Goal: Task Accomplishment & Management: Use online tool/utility

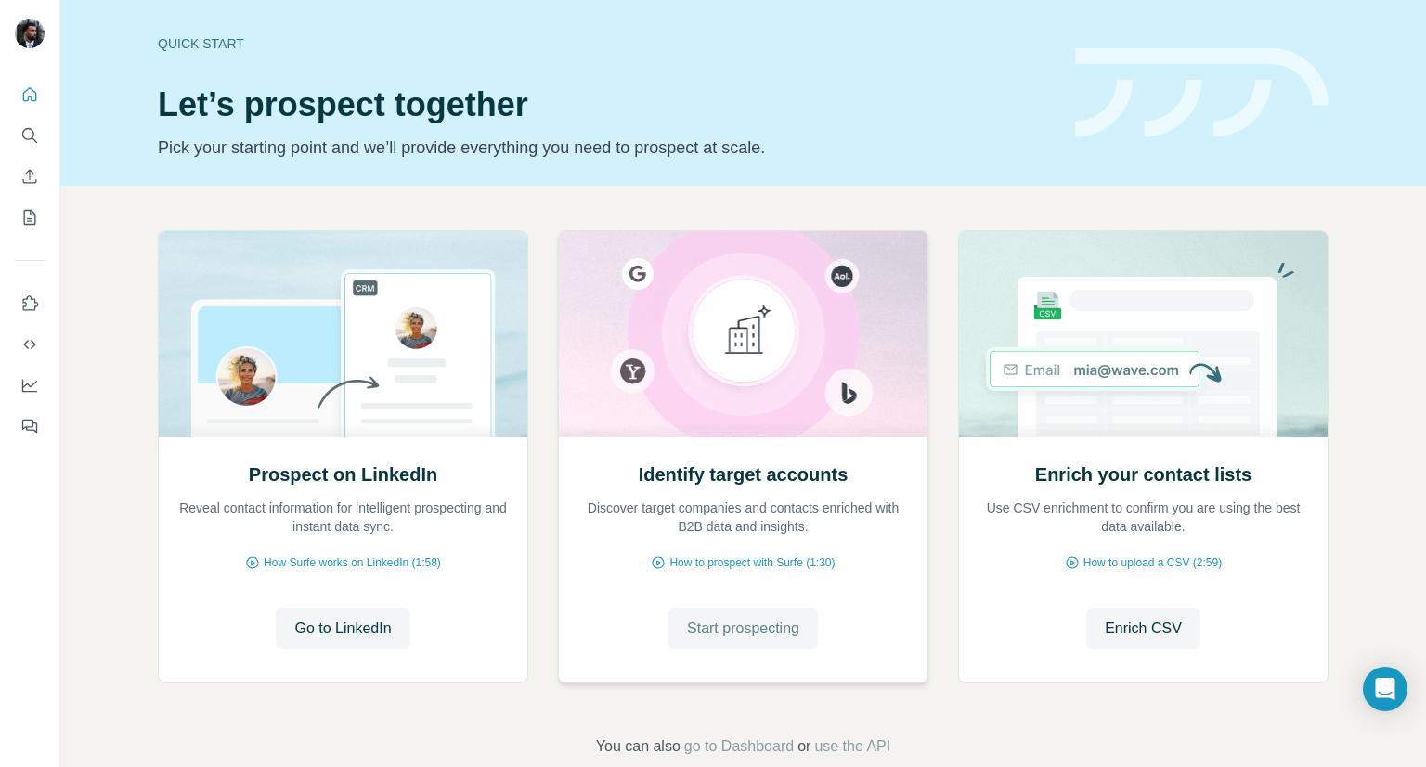
click at [731, 621] on span "Start prospecting" at bounding box center [743, 628] width 112 height 22
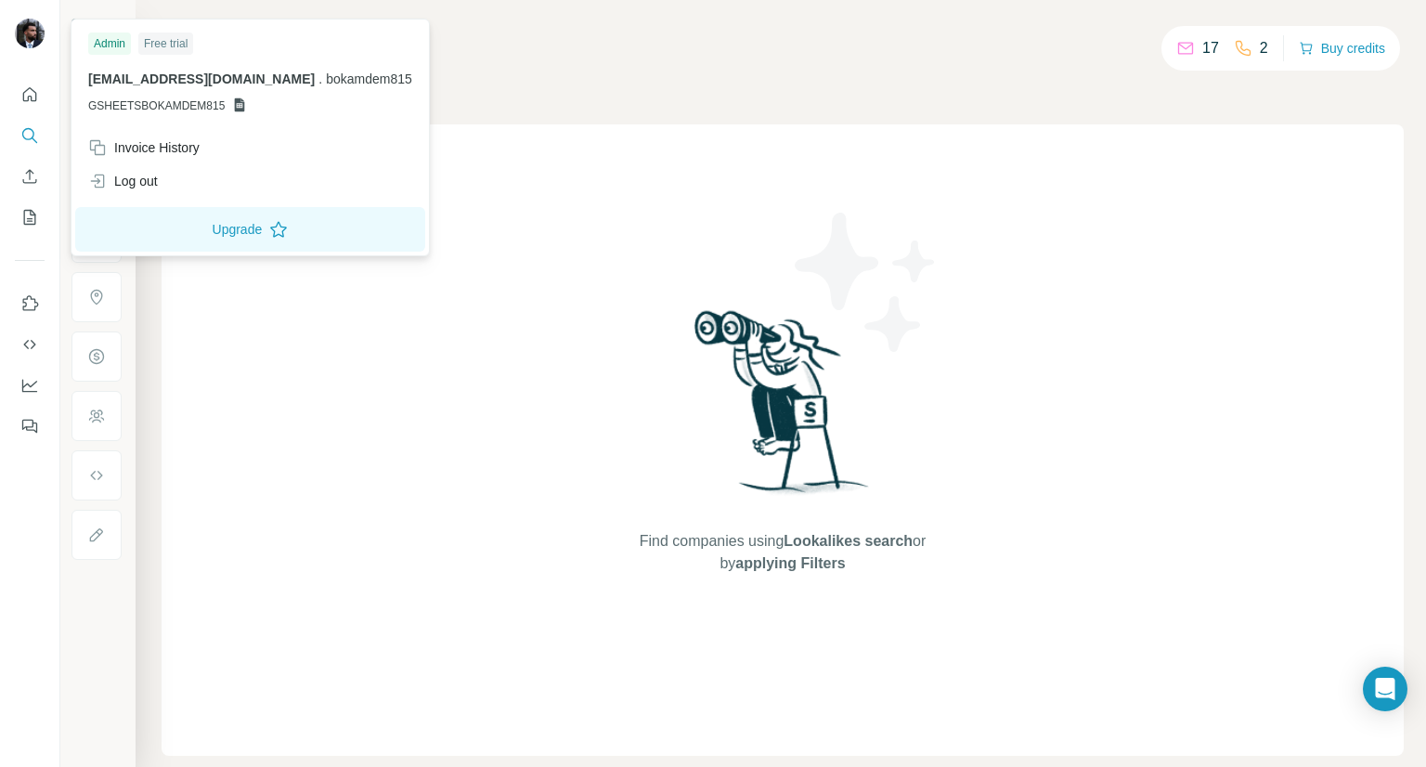
click at [20, 37] on img at bounding box center [30, 34] width 30 height 30
click at [137, 180] on div "Log out" at bounding box center [123, 181] width 70 height 19
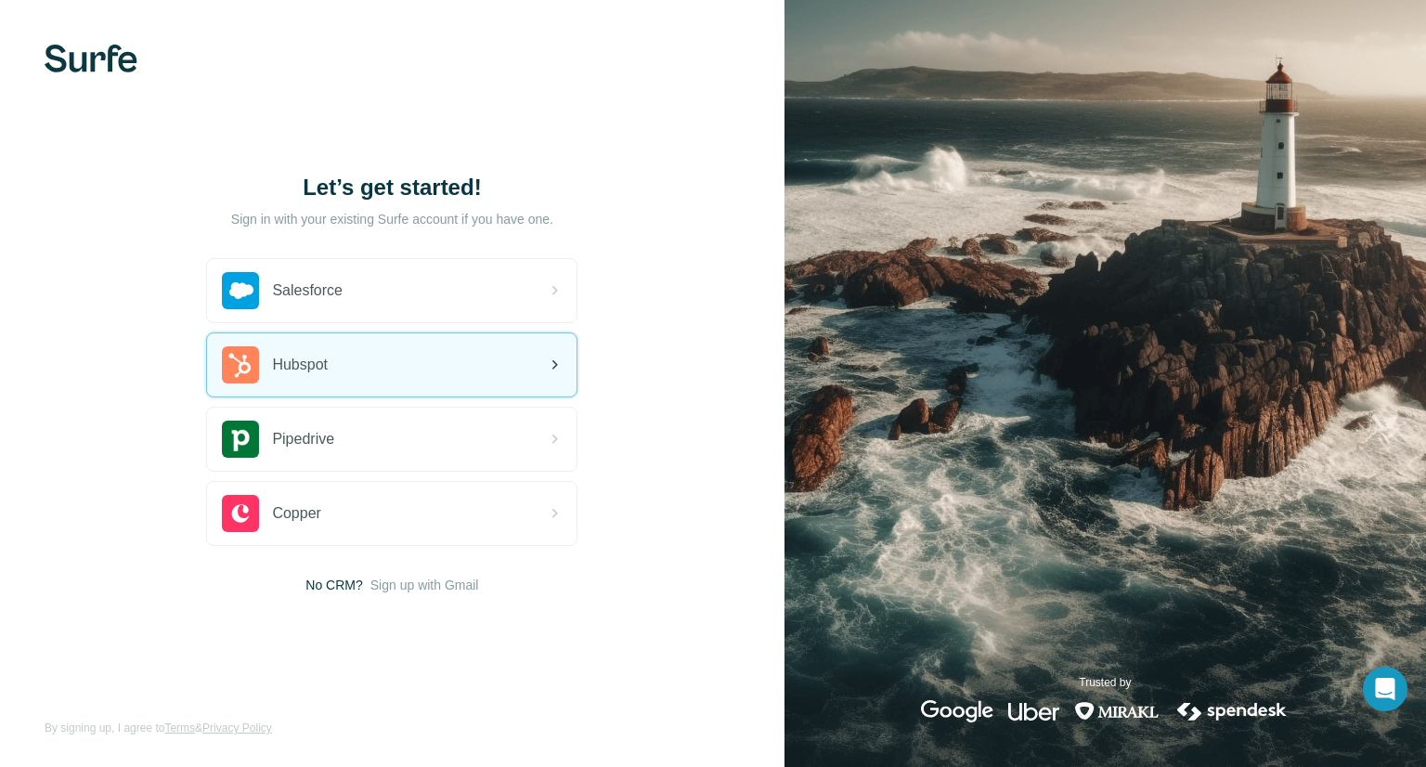
click at [410, 355] on div "Hubspot" at bounding box center [391, 364] width 369 height 63
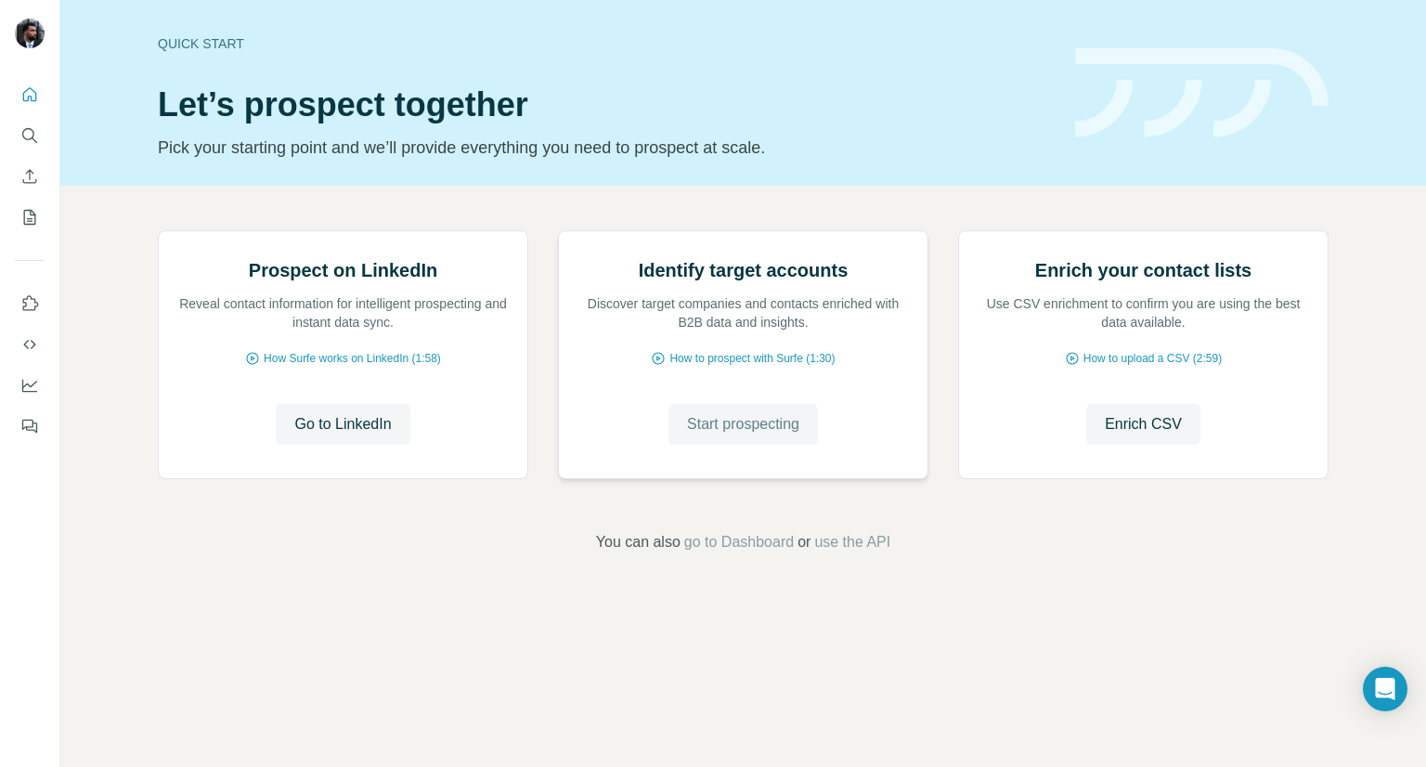
click at [733, 435] on span "Start prospecting" at bounding box center [743, 424] width 112 height 22
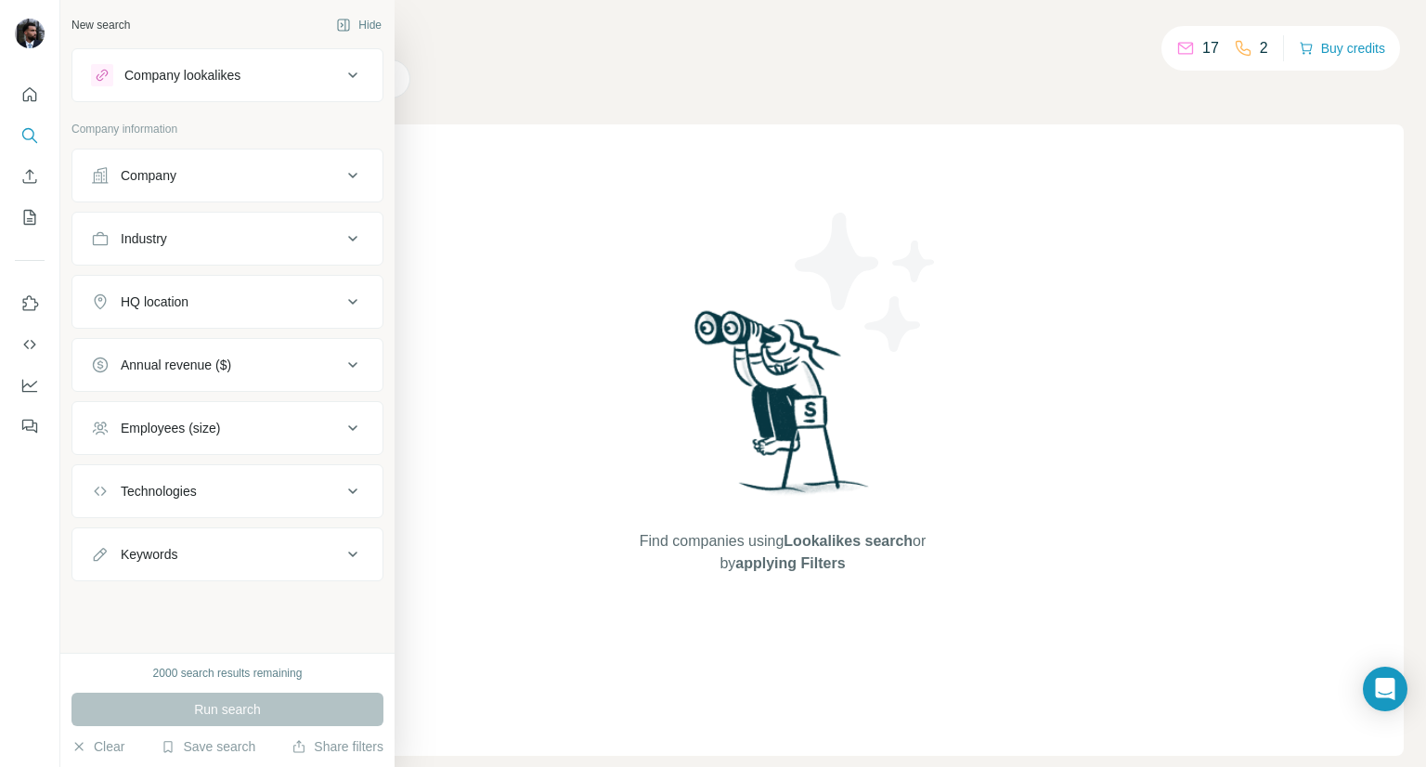
click at [241, 184] on button "Company" at bounding box center [227, 175] width 310 height 45
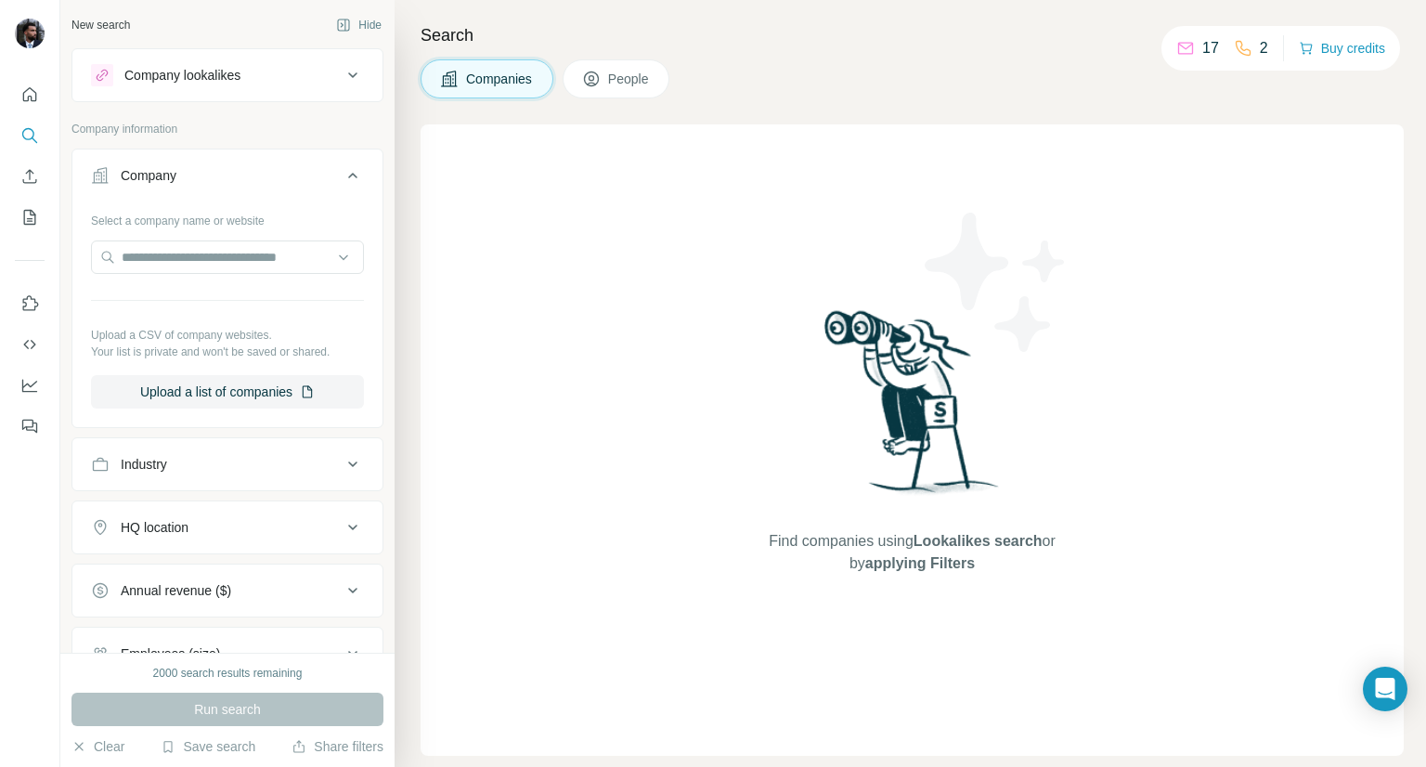
click at [587, 79] on icon at bounding box center [591, 78] width 15 height 15
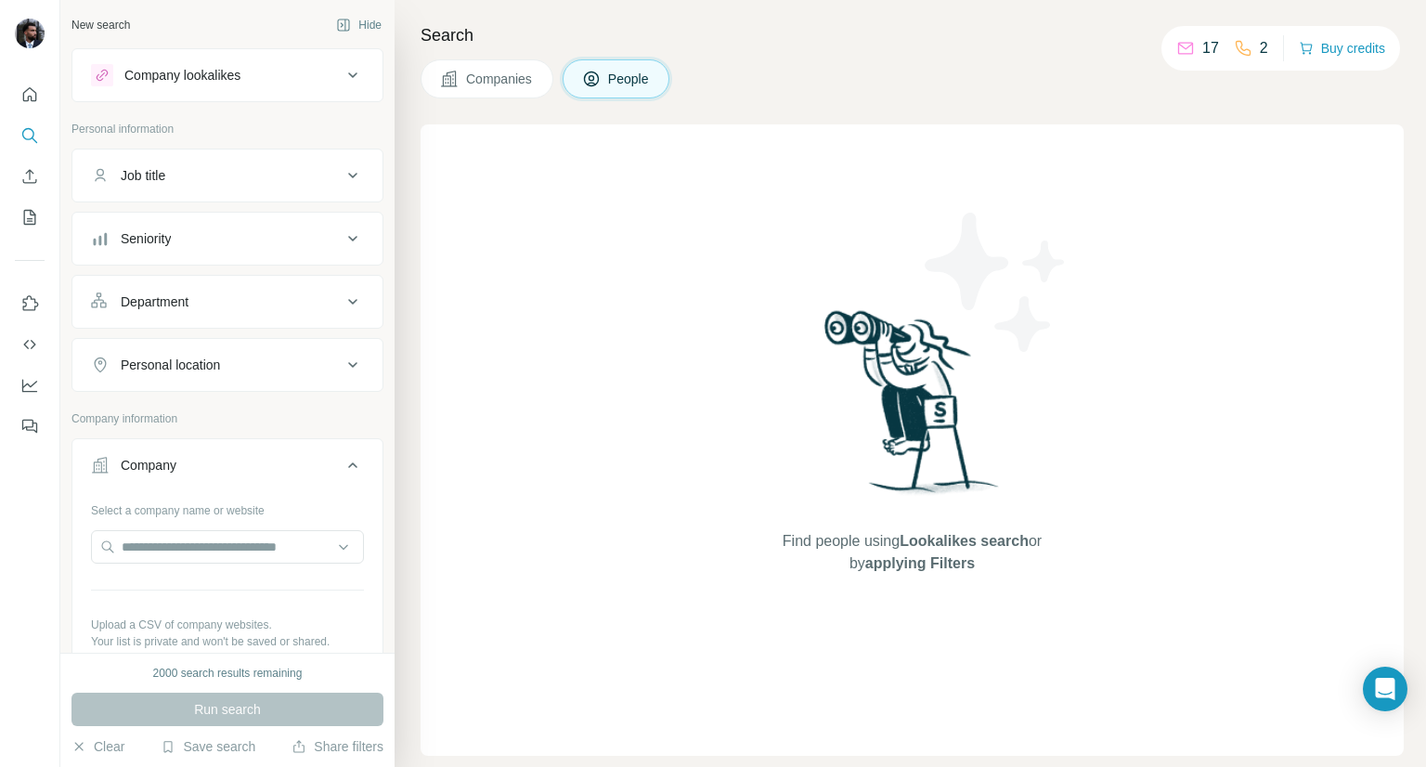
click at [299, 183] on div "Job title" at bounding box center [216, 175] width 251 height 19
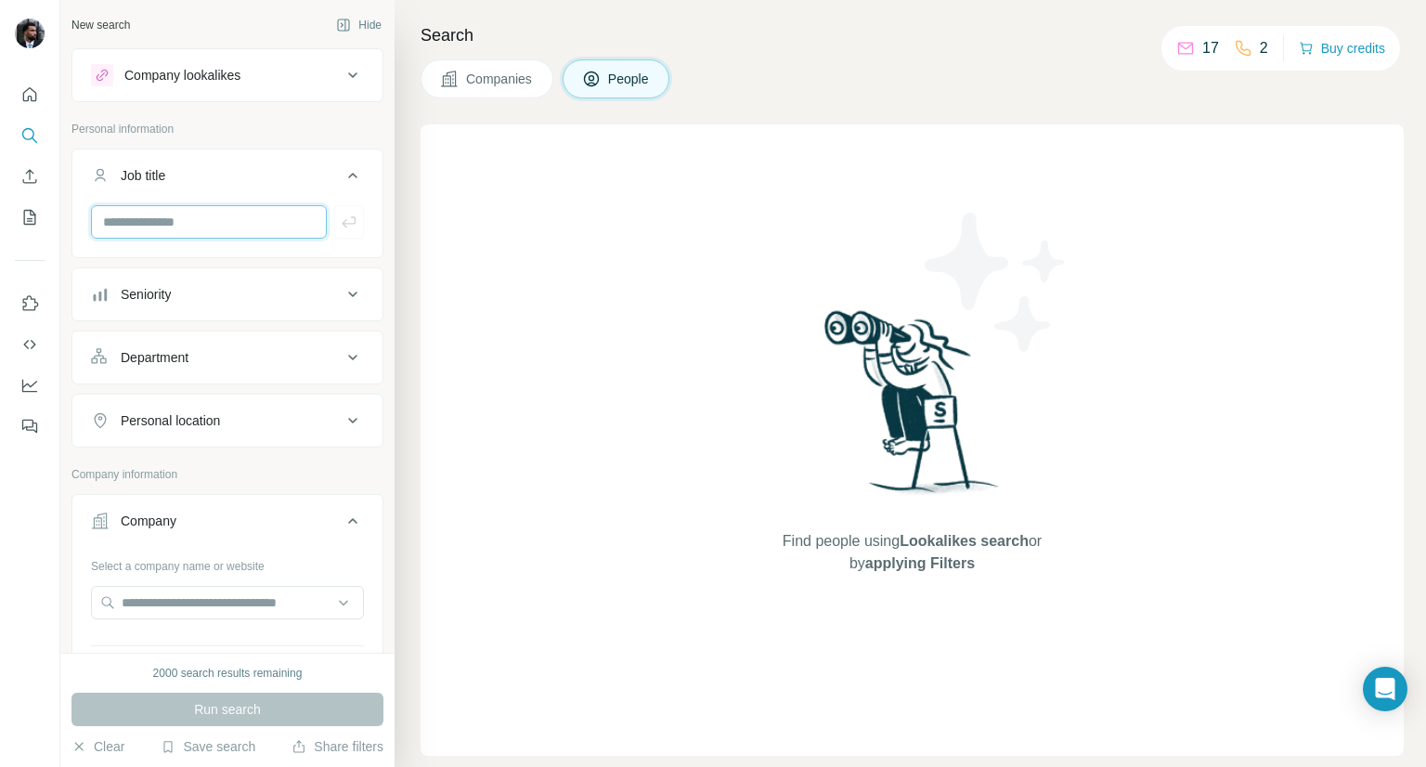
click at [245, 227] on input "text" at bounding box center [209, 221] width 236 height 33
type input "**********"
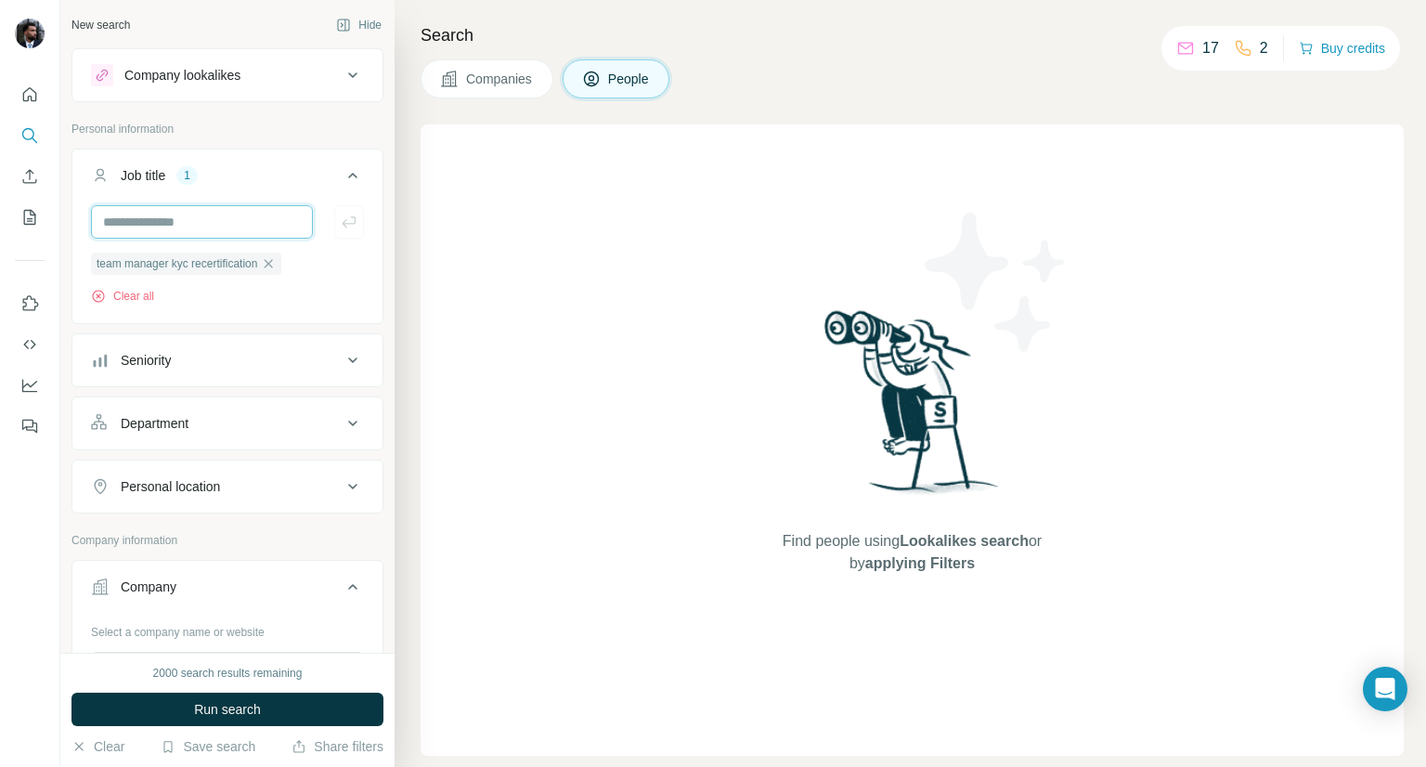
scroll to position [0, 0]
click at [245, 227] on input "text" at bounding box center [202, 221] width 222 height 33
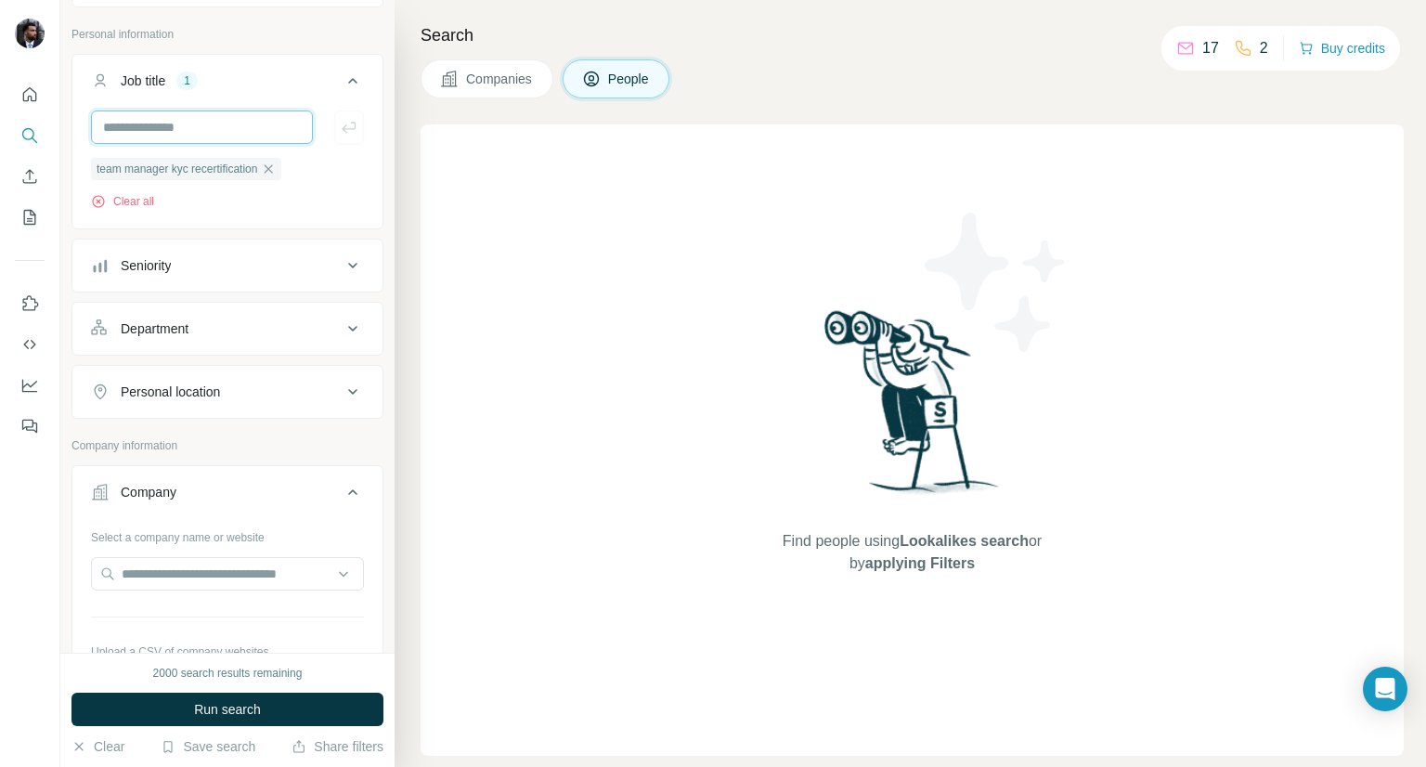
scroll to position [97, 0]
click at [259, 587] on div at bounding box center [227, 573] width 273 height 37
click at [243, 572] on input "text" at bounding box center [227, 571] width 273 height 33
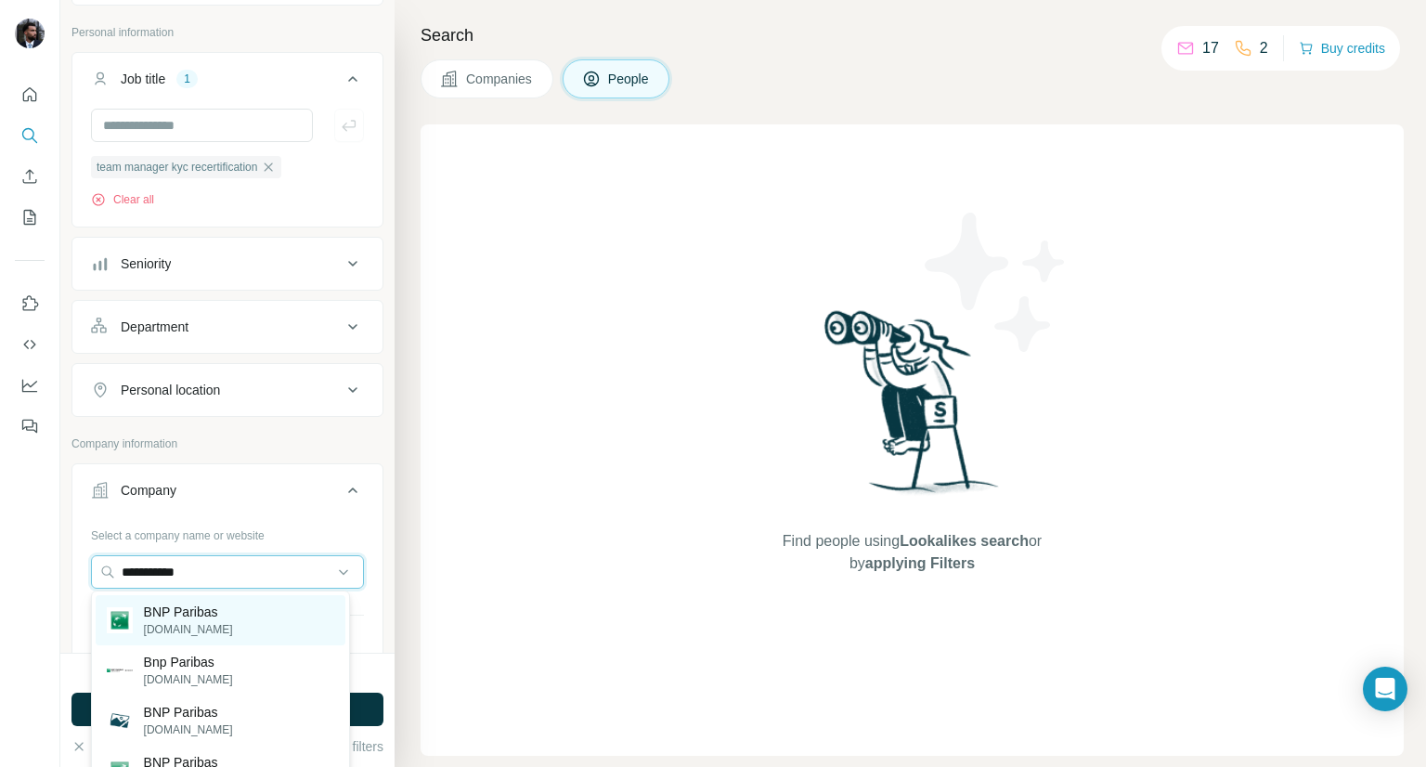
type input "**********"
click at [249, 606] on div "BNP Paribas [DOMAIN_NAME]" at bounding box center [221, 620] width 250 height 50
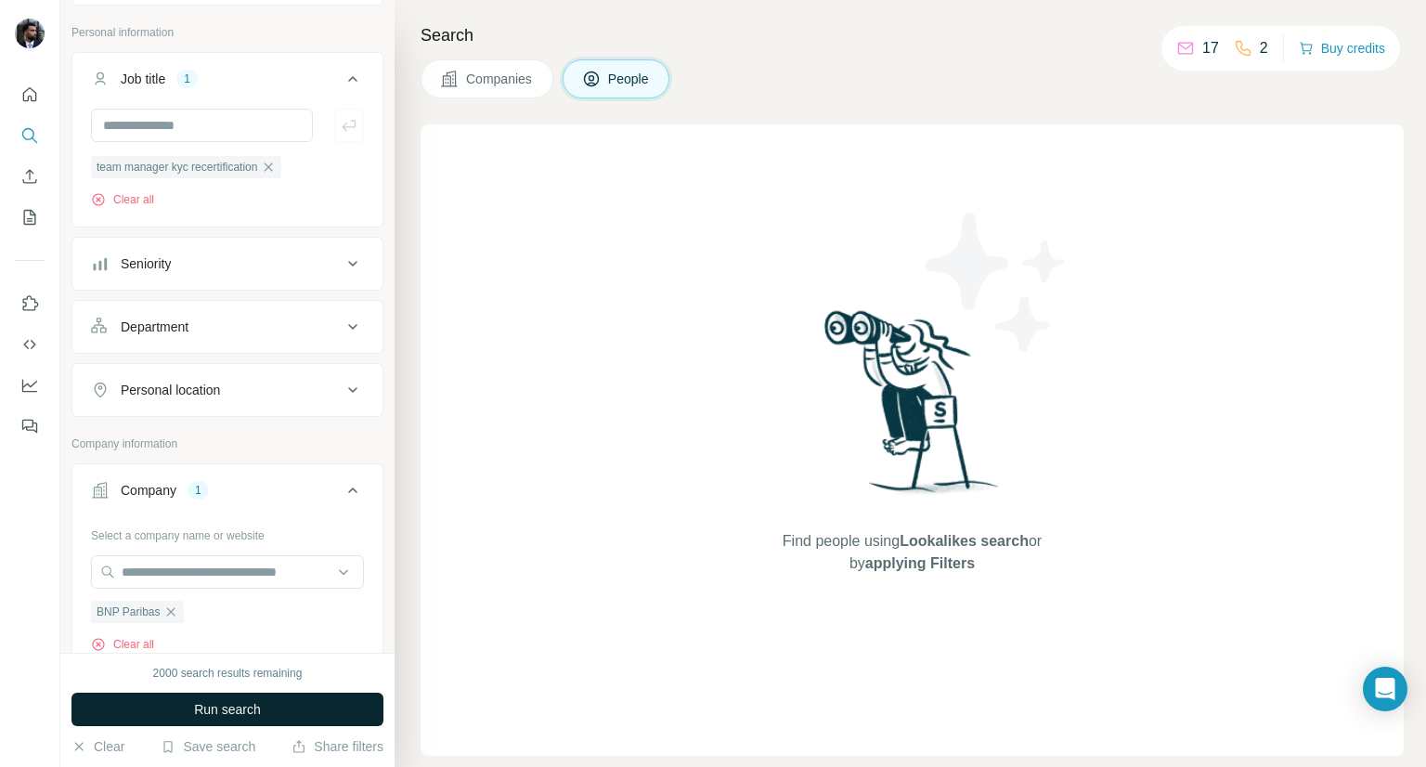
click at [265, 705] on button "Run search" at bounding box center [227, 708] width 312 height 33
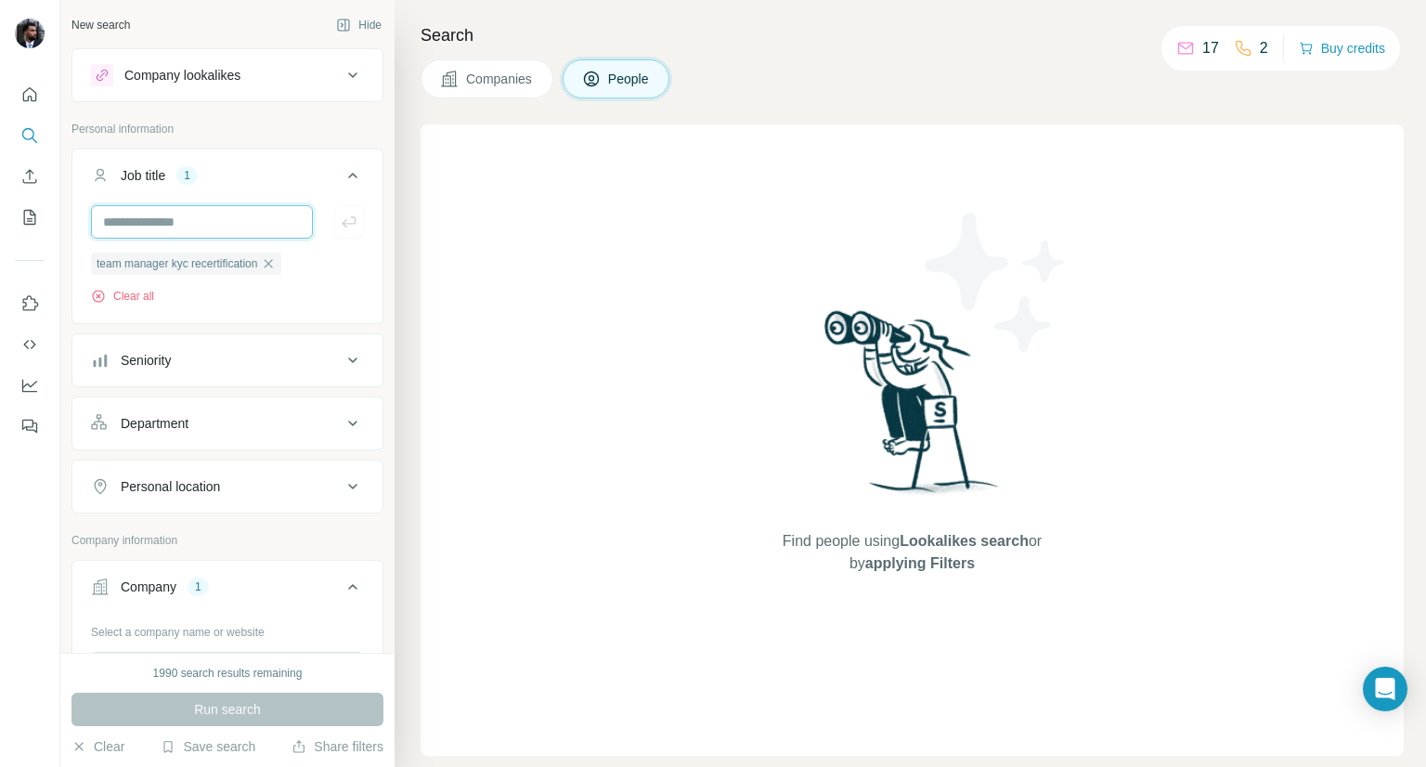
click at [247, 222] on input "text" at bounding box center [202, 221] width 222 height 33
click at [229, 261] on span "team manager kyc recertification" at bounding box center [177, 263] width 161 height 17
